Goal: Find contact information

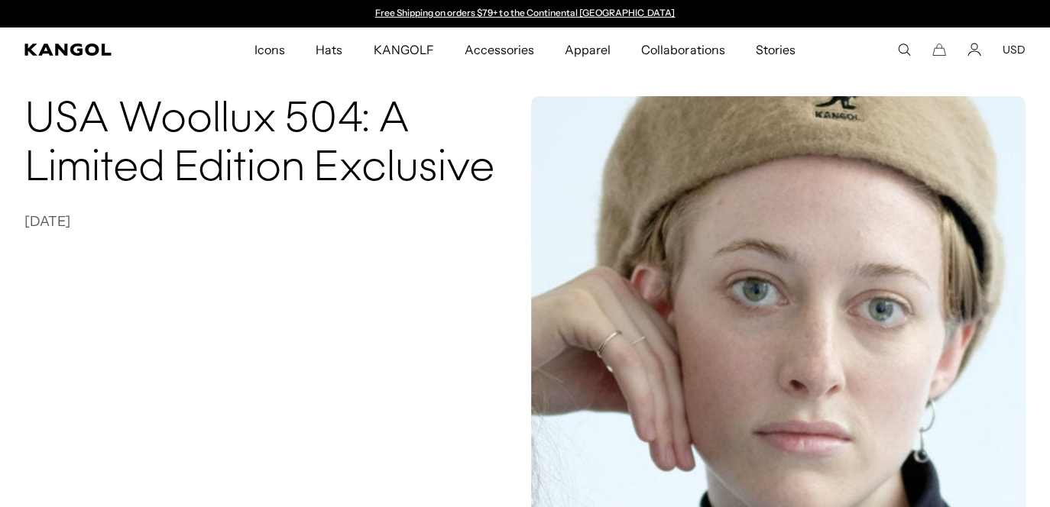
click at [1010, 47] on button "USD" at bounding box center [1013, 50] width 23 height 14
click at [482, 8] on link "Free Shipping on orders $79+ to the Continental [GEOGRAPHIC_DATA]" at bounding box center [525, 12] width 300 height 11
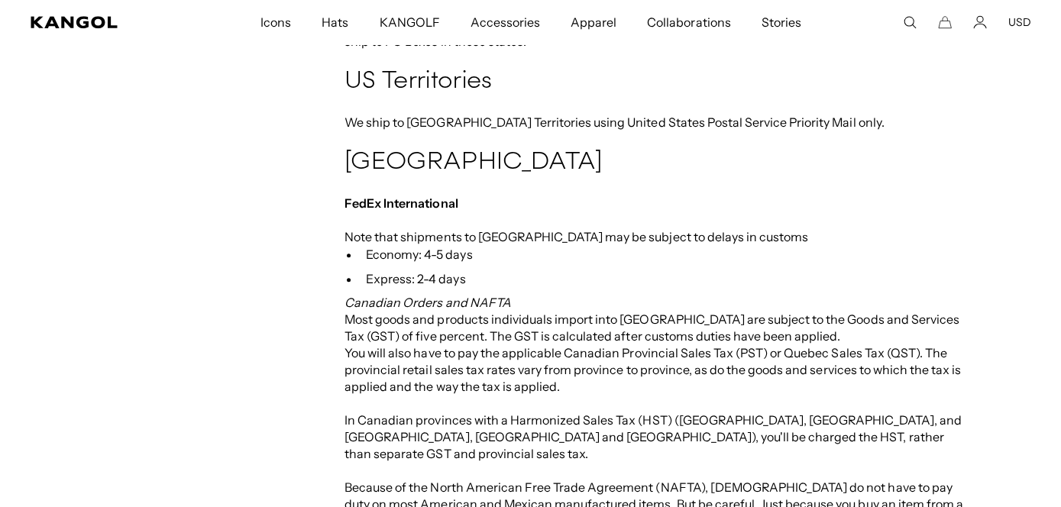
scroll to position [1452, 0]
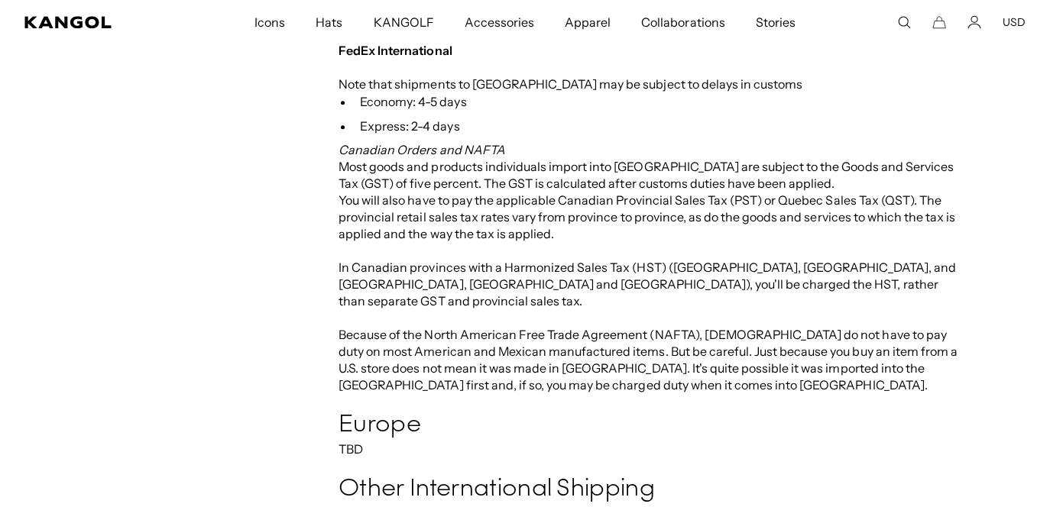
click at [899, 17] on icon "Search here" at bounding box center [904, 22] width 14 height 14
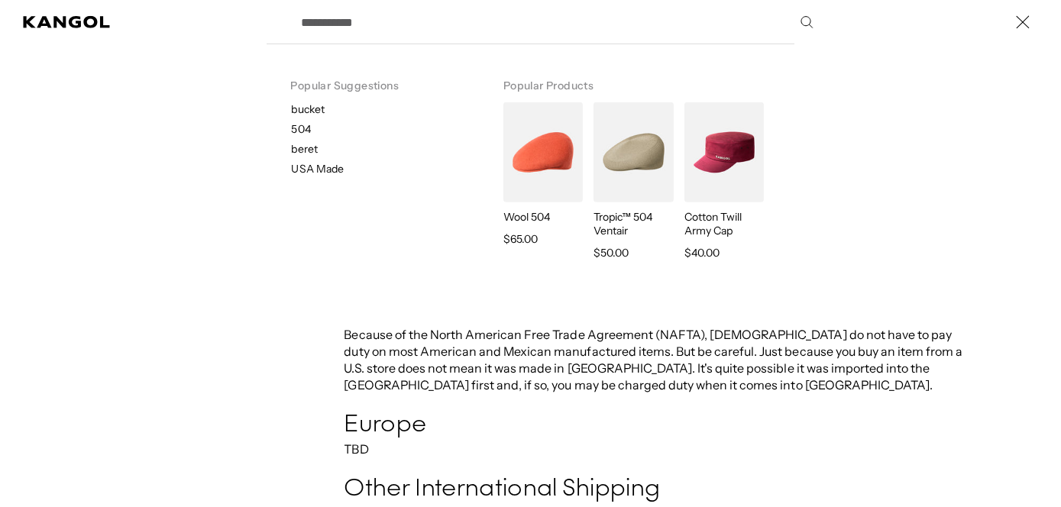
click at [311, 15] on label "Search here" at bounding box center [345, 15] width 69 height 0
click at [309, 17] on input "Search here" at bounding box center [557, 22] width 528 height 38
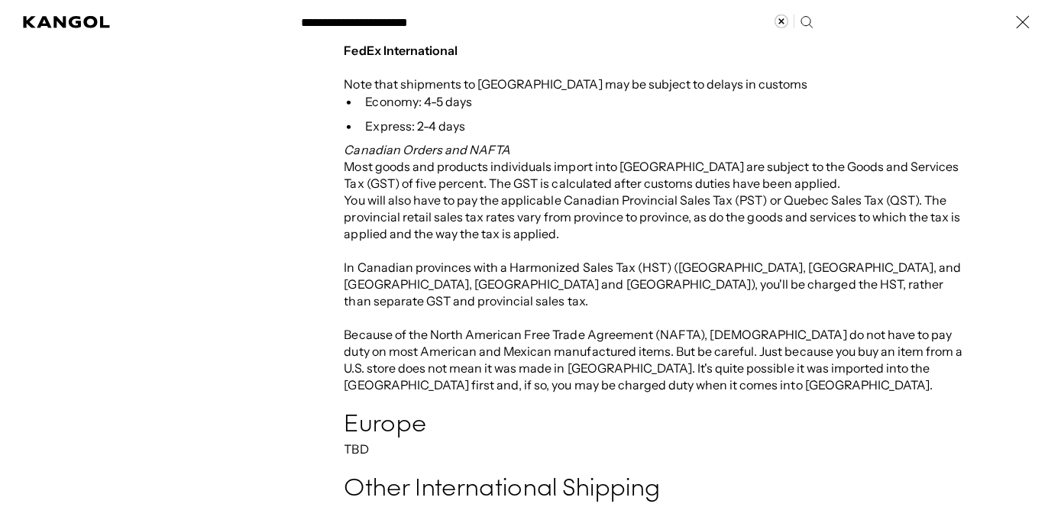
type input "**********"
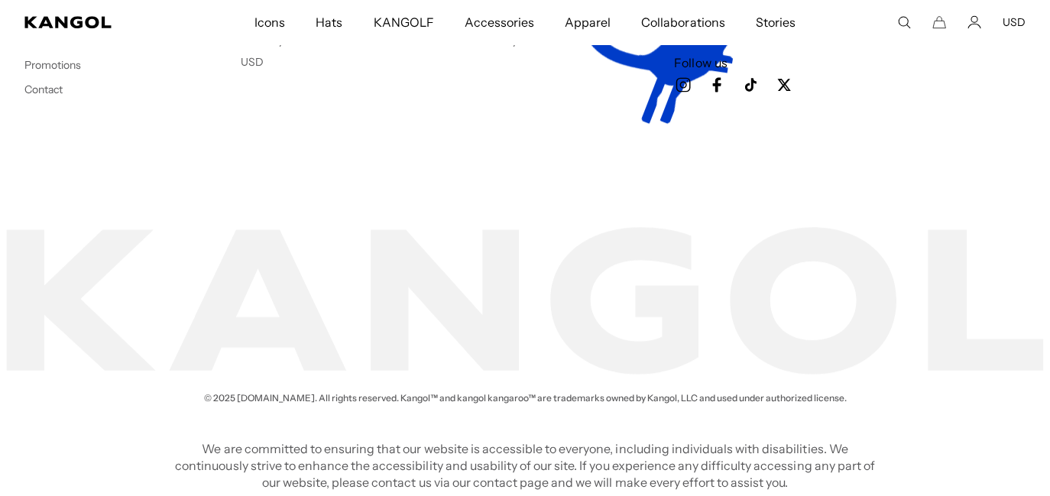
scroll to position [1155, 0]
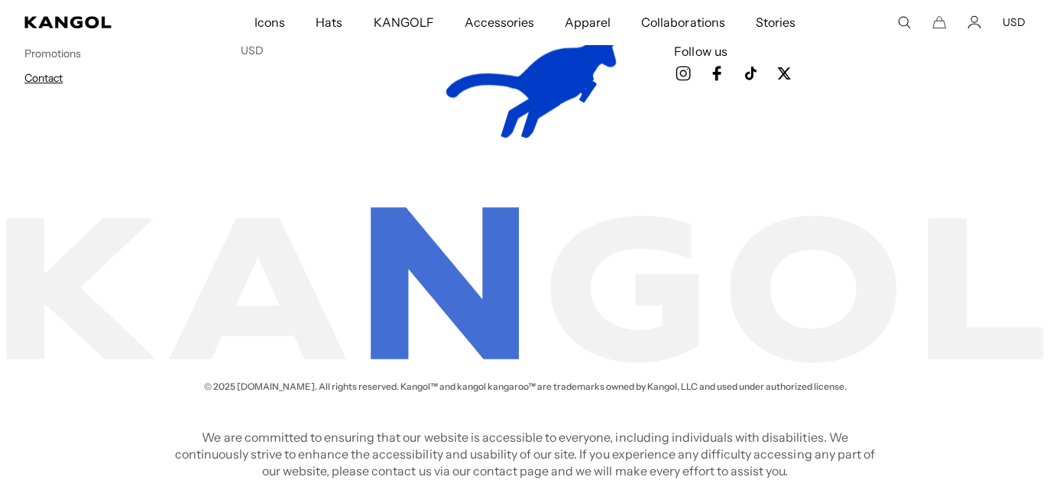
click at [42, 77] on link "Contact" at bounding box center [43, 78] width 38 height 14
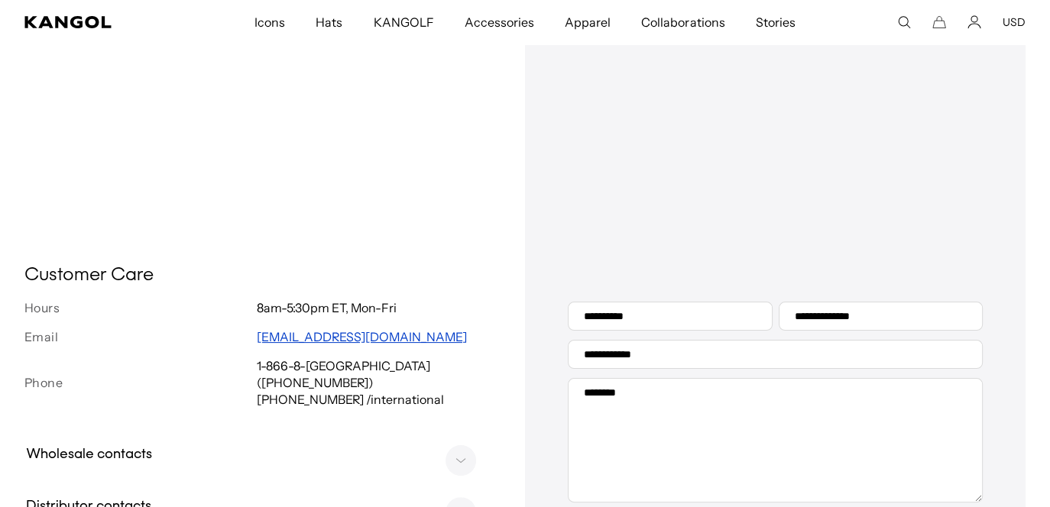
scroll to position [394, 0]
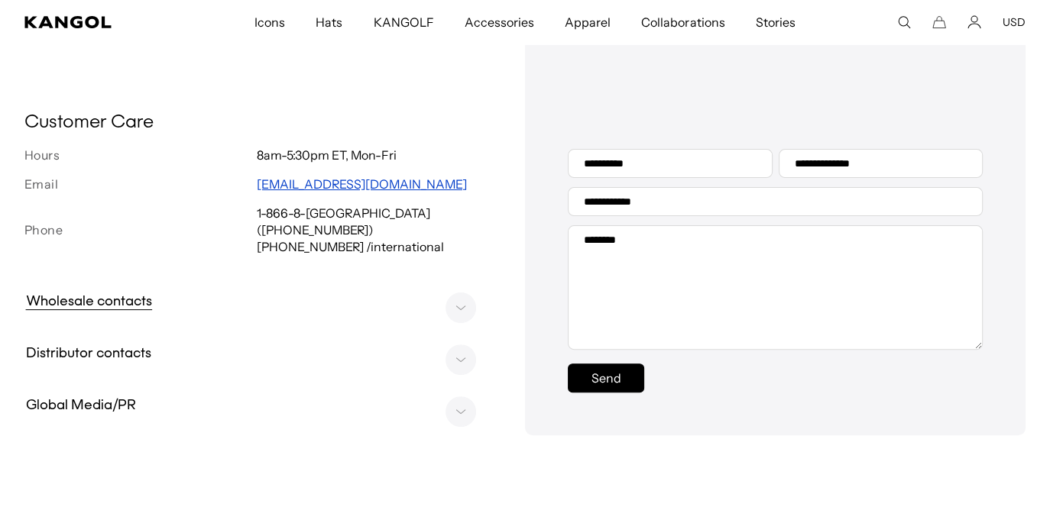
click at [109, 305] on h3 "Wholesale contacts" at bounding box center [88, 302] width 141 height 21
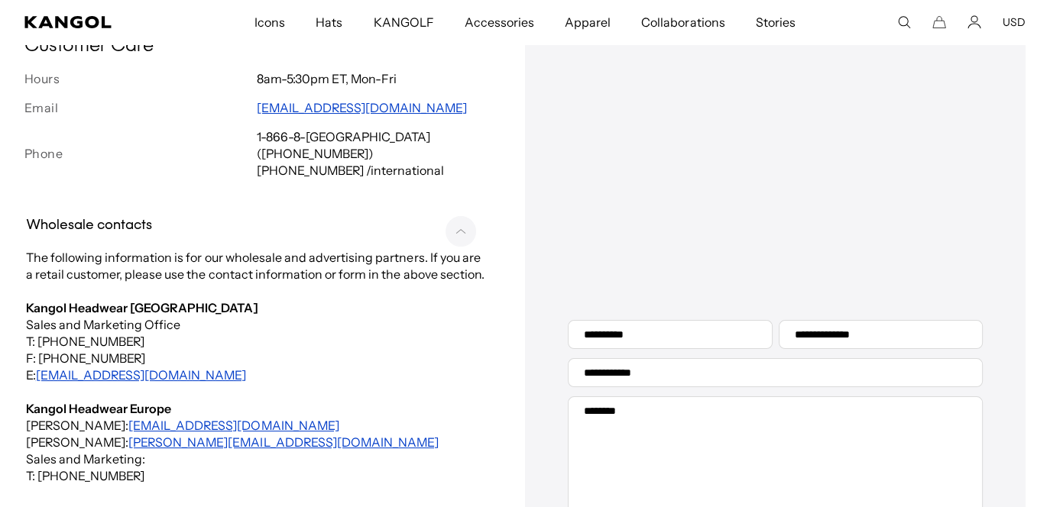
scroll to position [0, 0]
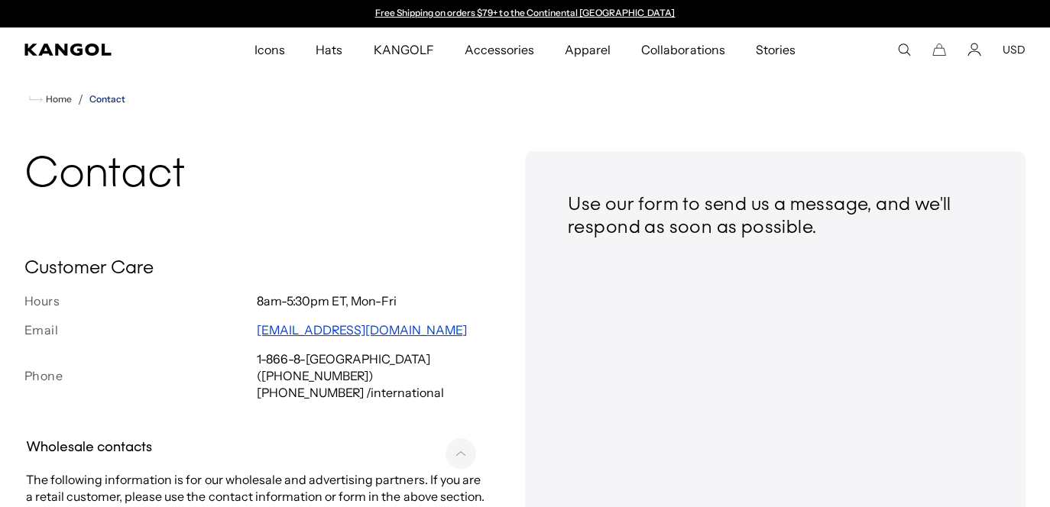
click at [117, 98] on link "Contact" at bounding box center [107, 99] width 36 height 11
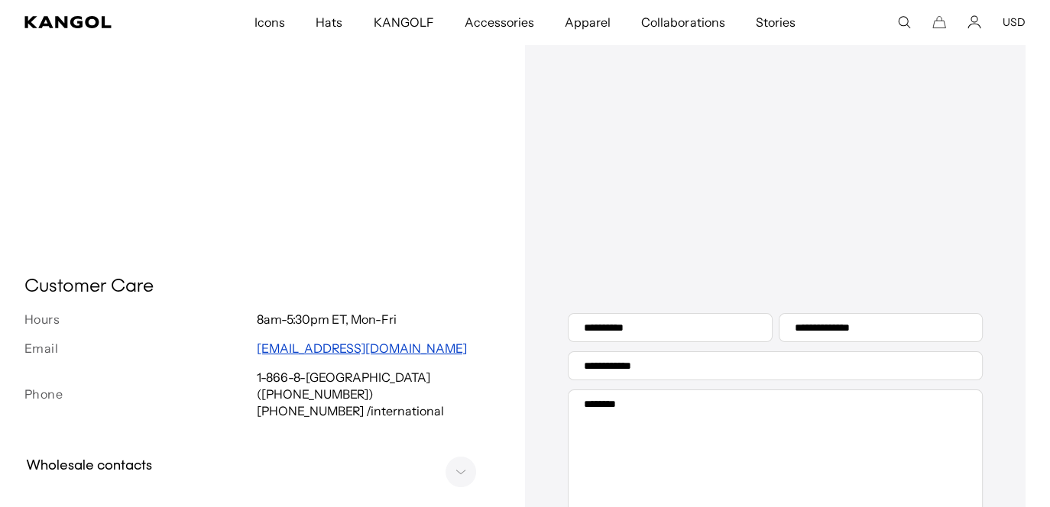
scroll to position [458, 0]
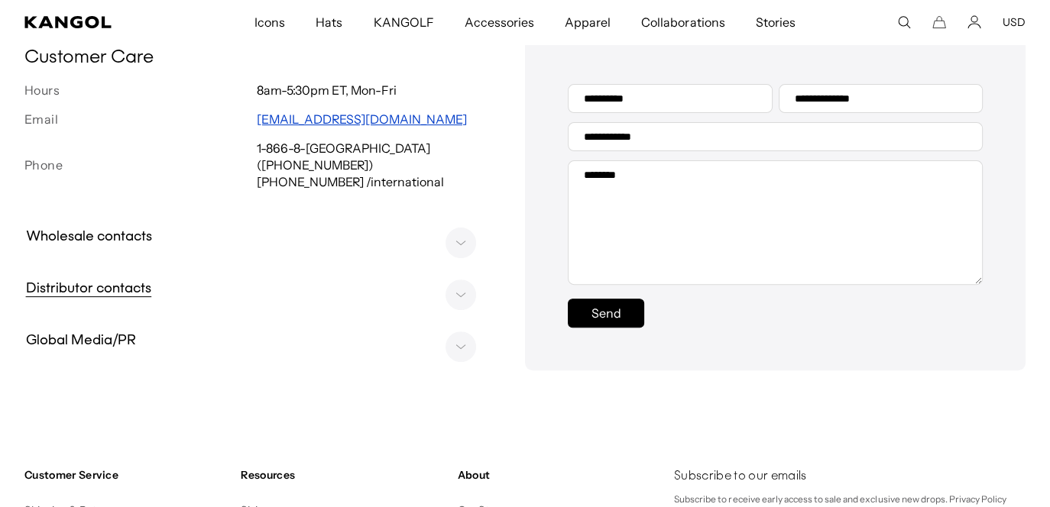
click at [96, 292] on h3 "Distributor contacts" at bounding box center [88, 289] width 141 height 21
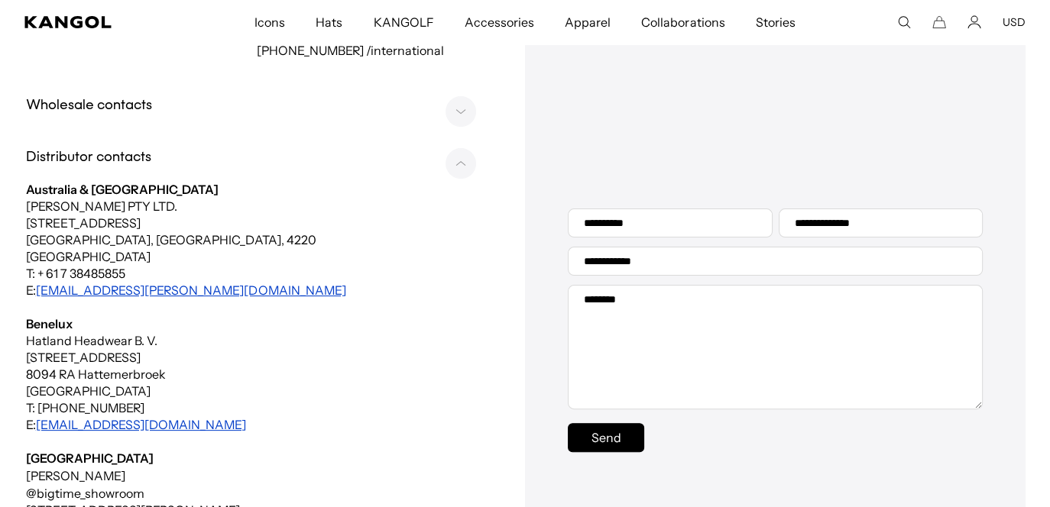
scroll to position [0, 0]
